Goal: Find specific page/section: Find specific page/section

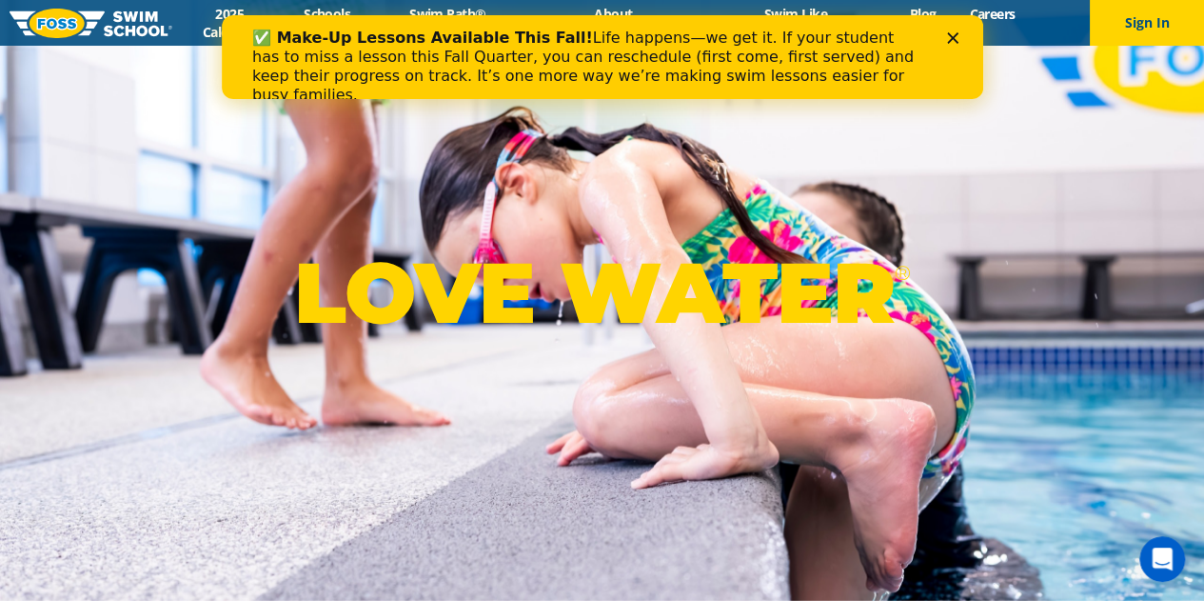
click at [958, 40] on div "Close" at bounding box center [955, 37] width 19 height 11
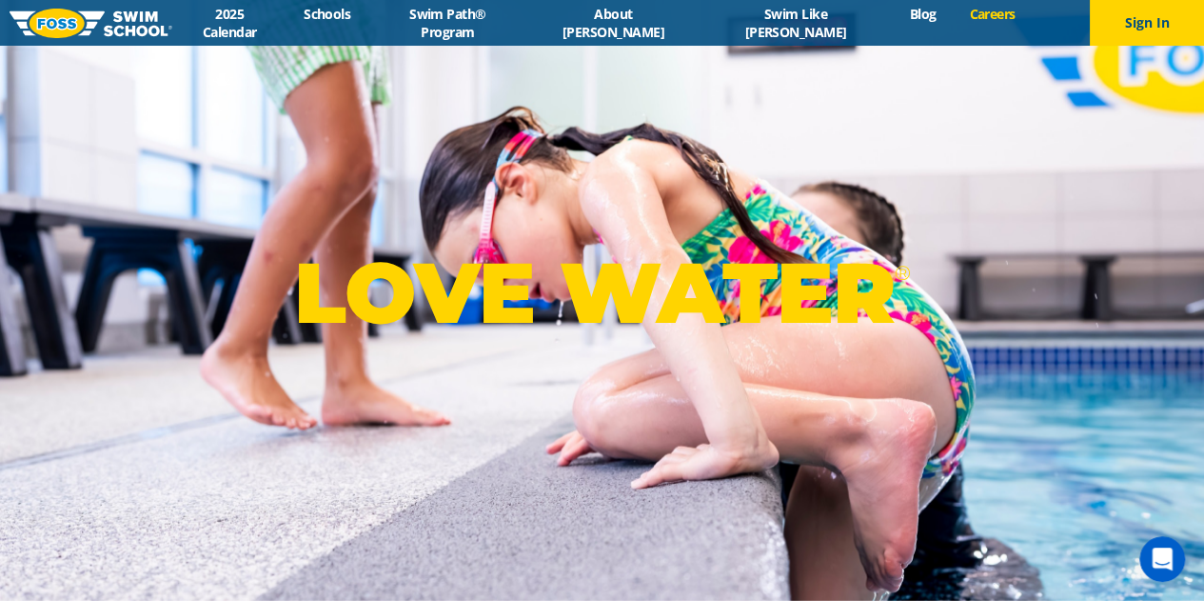
click at [953, 22] on link "Careers" at bounding box center [992, 14] width 79 height 18
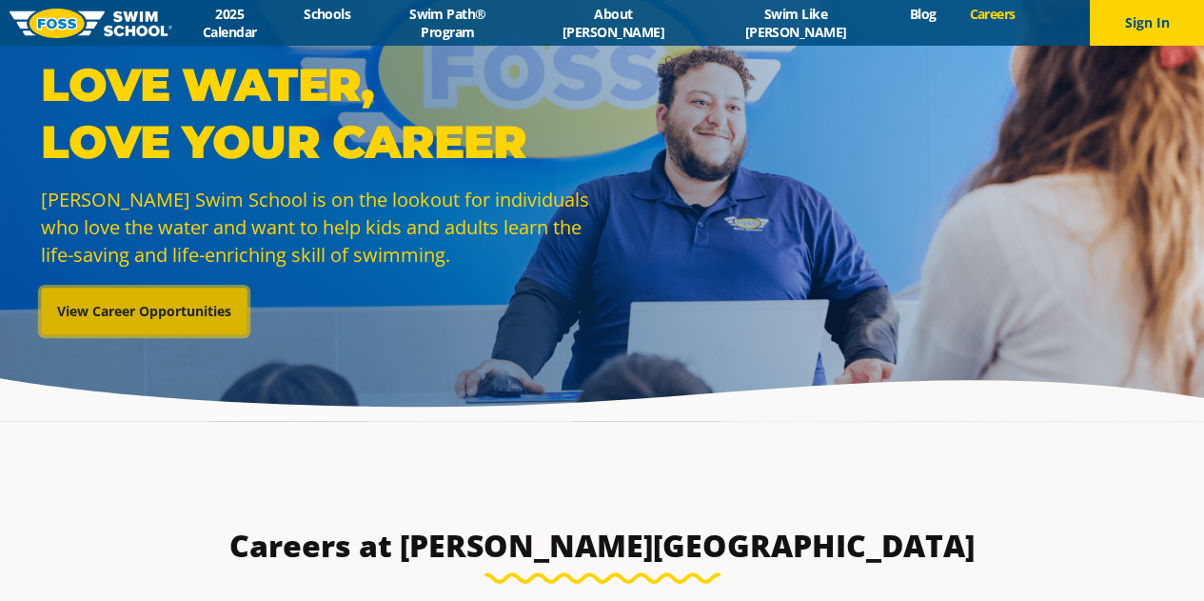
click at [179, 307] on link "View Career Opportunities" at bounding box center [144, 311] width 207 height 48
